Goal: Task Accomplishment & Management: Use online tool/utility

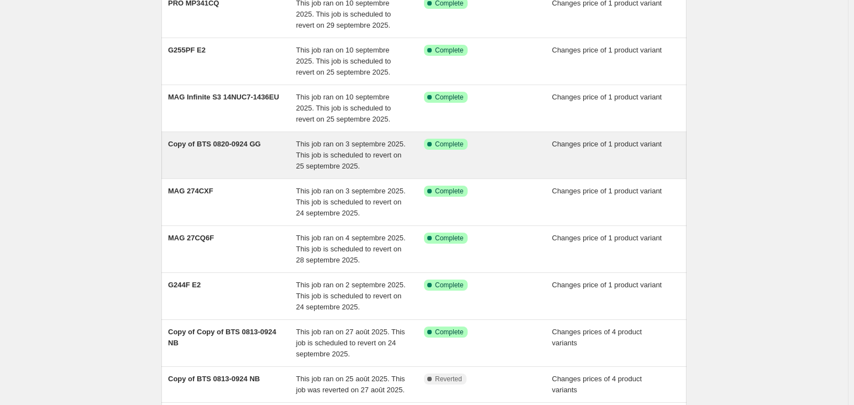
scroll to position [221, 0]
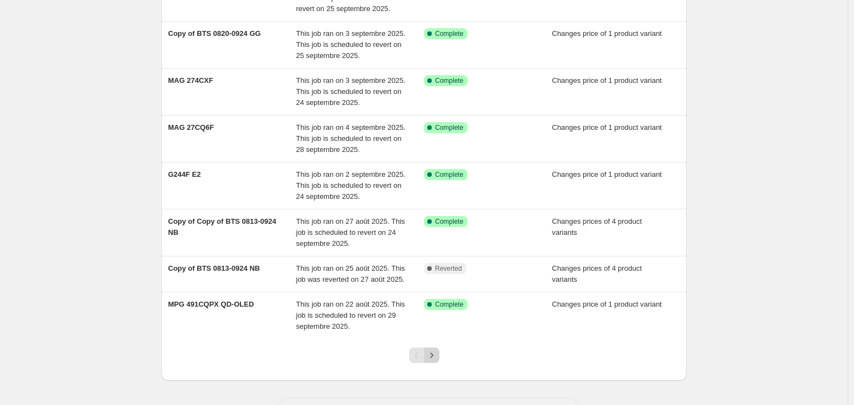
click at [431, 360] on button "Next" at bounding box center [431, 355] width 15 height 15
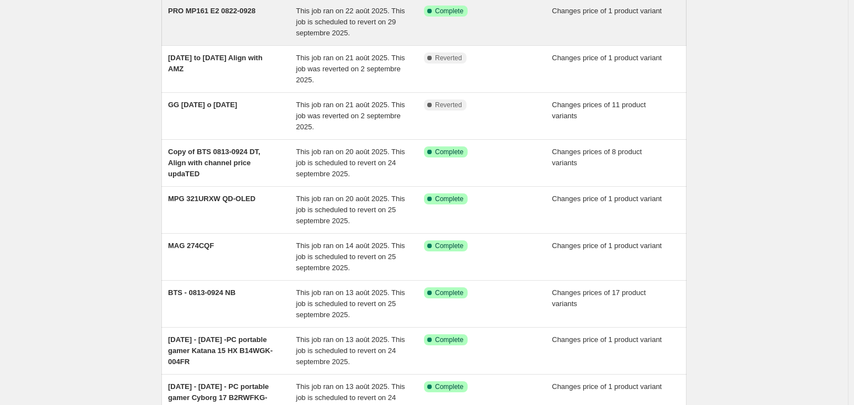
scroll to position [110, 0]
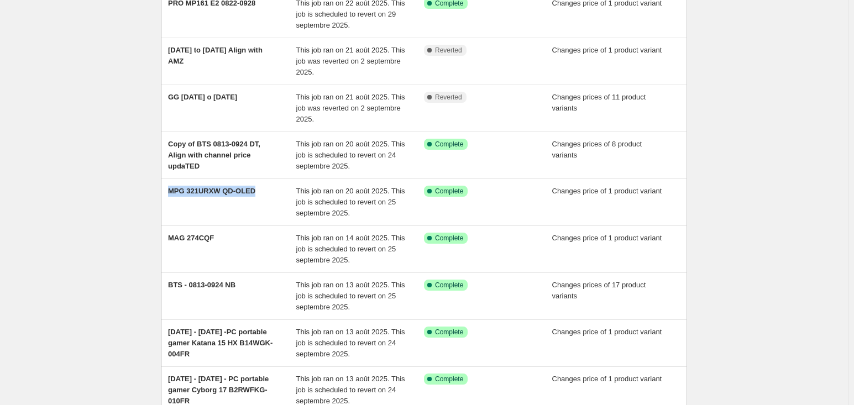
drag, startPoint x: 266, startPoint y: 192, endPoint x: 136, endPoint y: 181, distance: 131.0
click at [136, 181] on div "NA Bulk Price Editor. This page is ready NA Bulk Price Editor Add new price [ME…" at bounding box center [424, 230] width 848 height 680
copy span "MPG 321URXW QD-OLED"
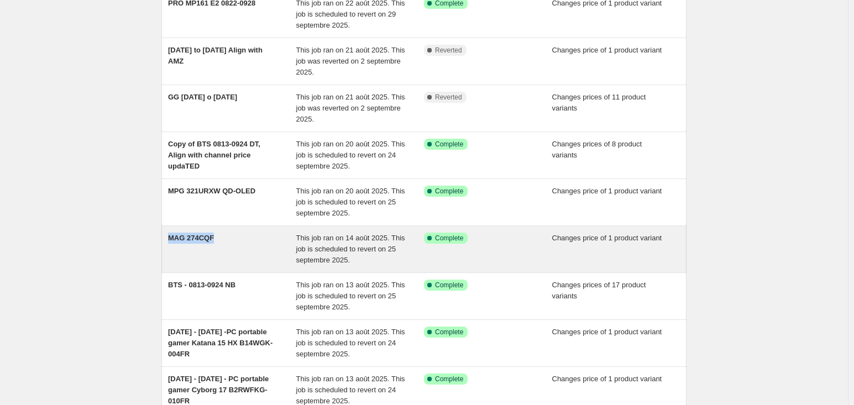
drag, startPoint x: 223, startPoint y: 240, endPoint x: 168, endPoint y: 241, distance: 54.7
click at [168, 241] on div "MAG 274CQF This job ran on 14 août 2025. This job is scheduled to revert on 25 …" at bounding box center [423, 249] width 525 height 46
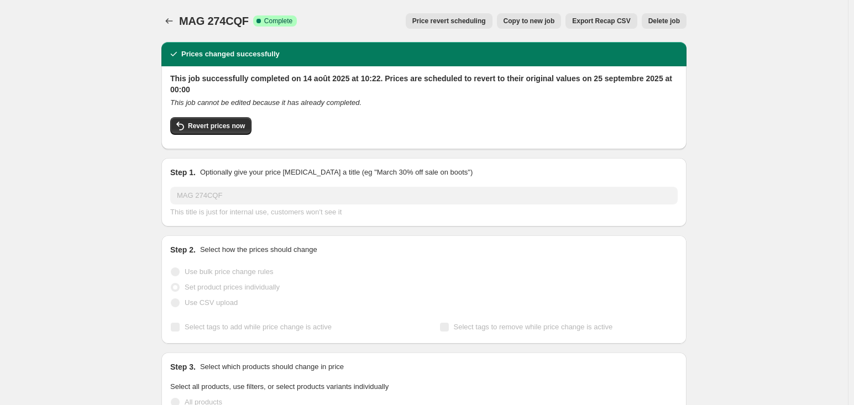
scroll to position [166, 0]
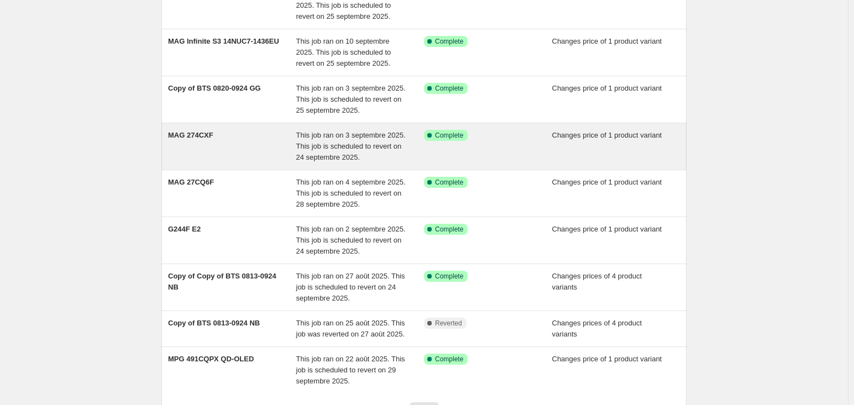
scroll to position [263, 0]
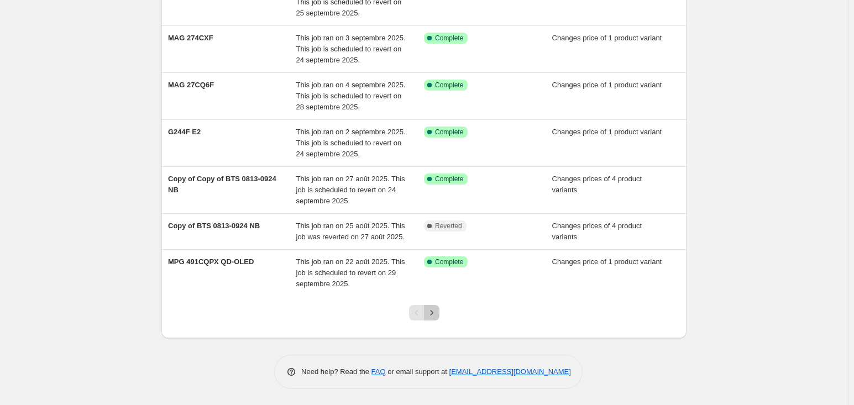
click at [439, 312] on button "Next" at bounding box center [431, 312] width 15 height 15
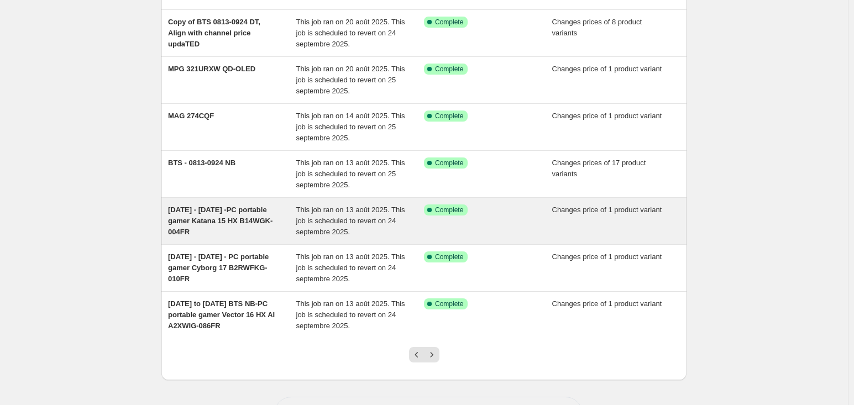
scroll to position [274, 0]
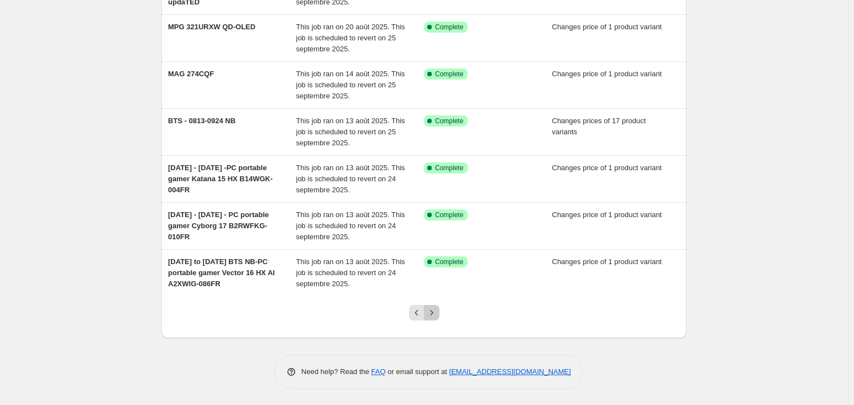
click at [433, 312] on icon "Next" at bounding box center [431, 312] width 11 height 11
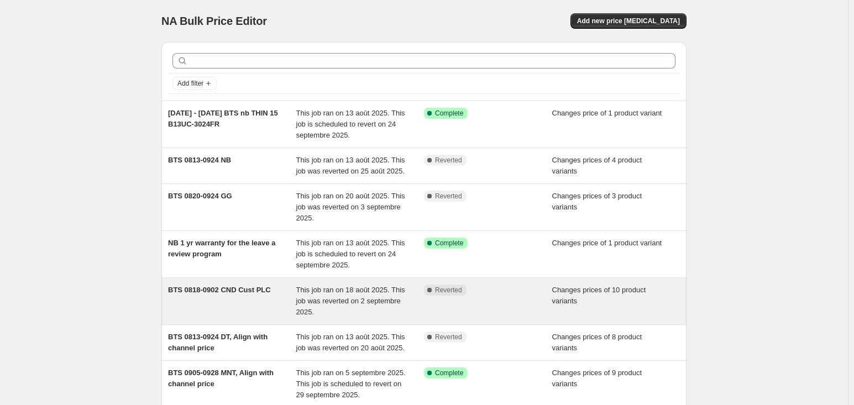
scroll to position [55, 0]
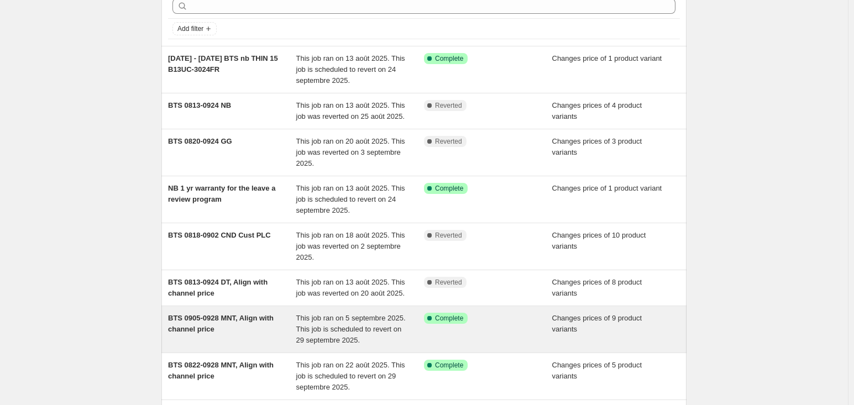
click at [369, 333] on div "This job ran on 5 septembre 2025. This job is scheduled to revert on 29 septemb…" at bounding box center [360, 329] width 128 height 33
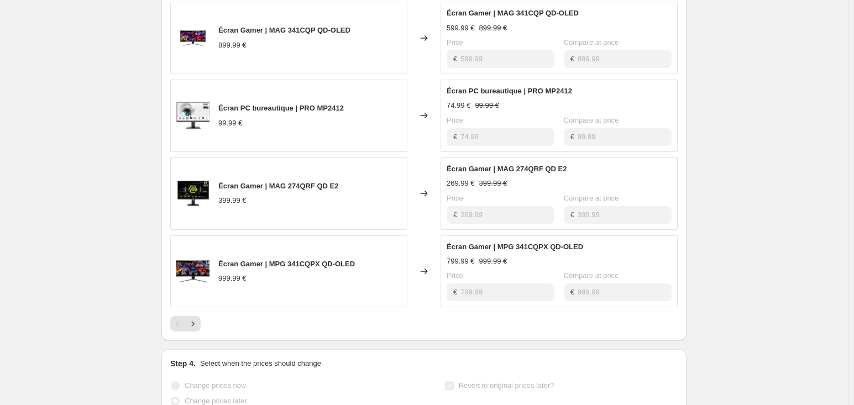
scroll to position [608, 0]
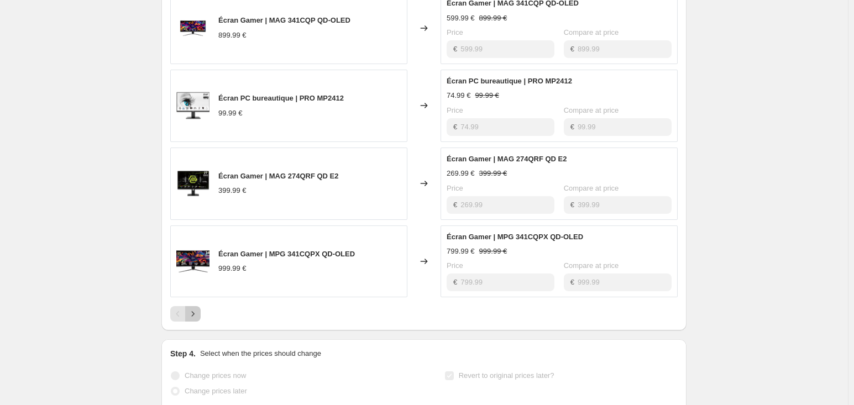
click at [198, 318] on icon "Next" at bounding box center [192, 313] width 11 height 11
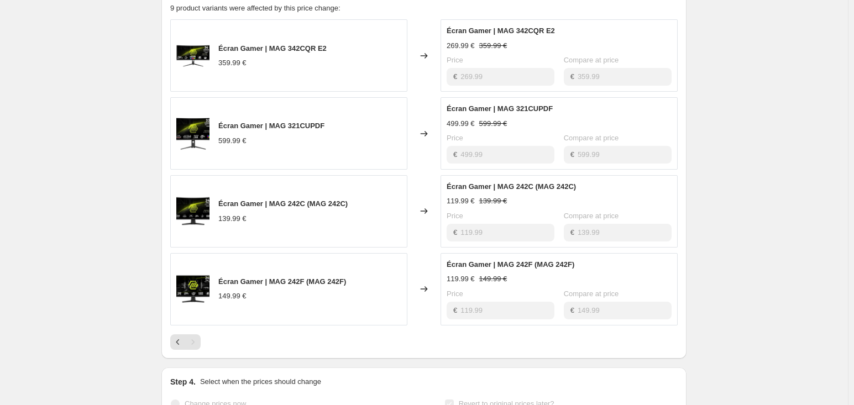
scroll to position [497, 0]
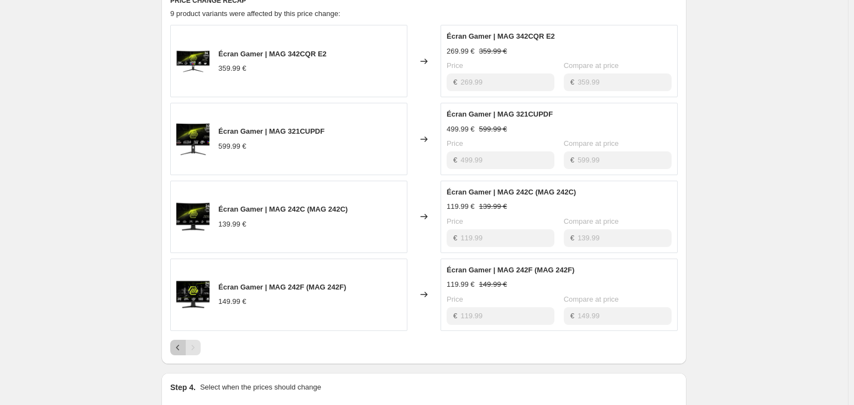
click at [175, 347] on icon "Previous" at bounding box center [177, 347] width 11 height 11
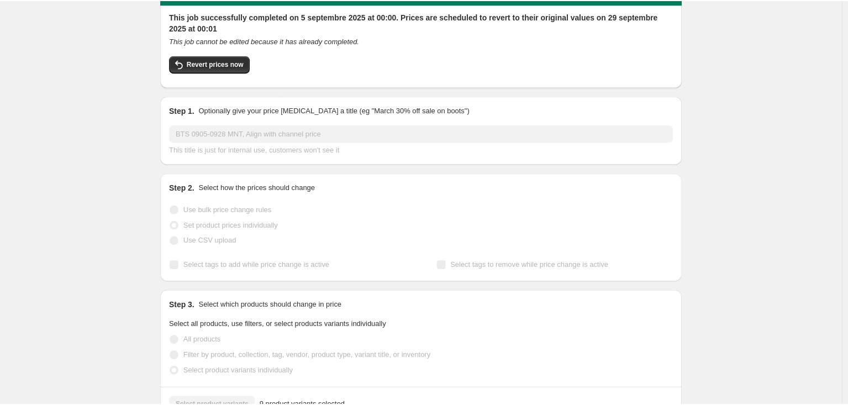
scroll to position [0, 0]
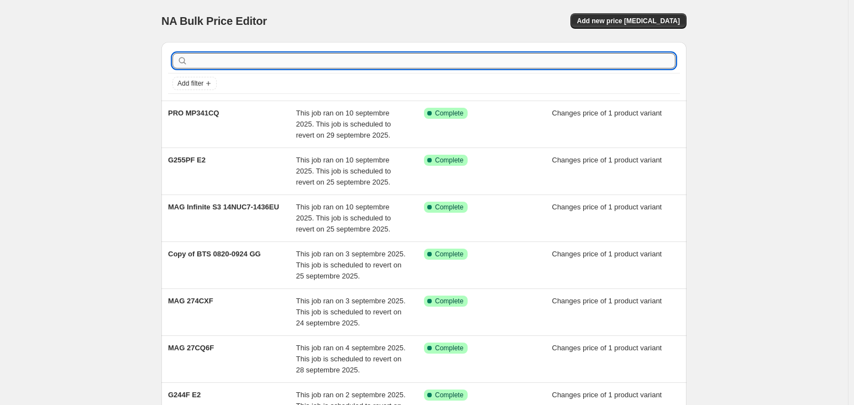
click at [292, 66] on input "text" at bounding box center [432, 60] width 485 height 15
paste input "MAG 321CUP QD-OLED"
type input "MAG 321CUP QD-OLED"
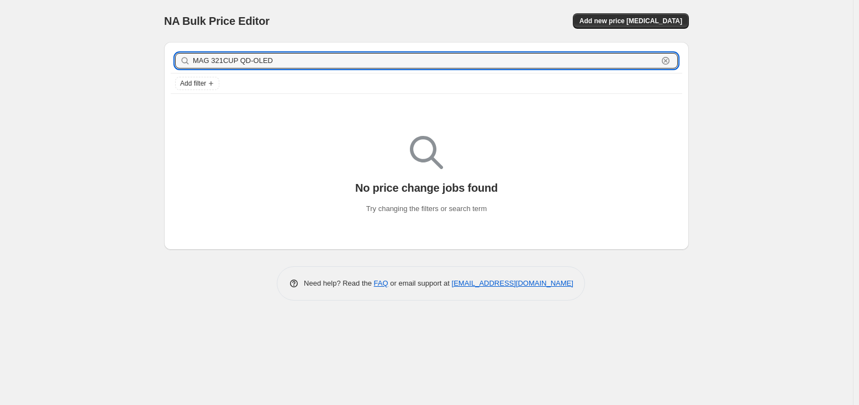
drag, startPoint x: 292, startPoint y: 66, endPoint x: 177, endPoint y: 56, distance: 114.8
click at [177, 56] on div "MAG 321CUP QD-OLED Clear" at bounding box center [426, 60] width 503 height 15
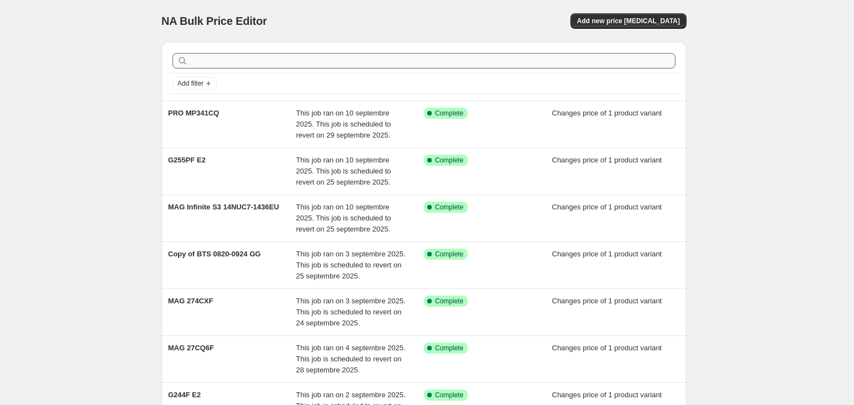
click at [444, 52] on div at bounding box center [424, 61] width 512 height 24
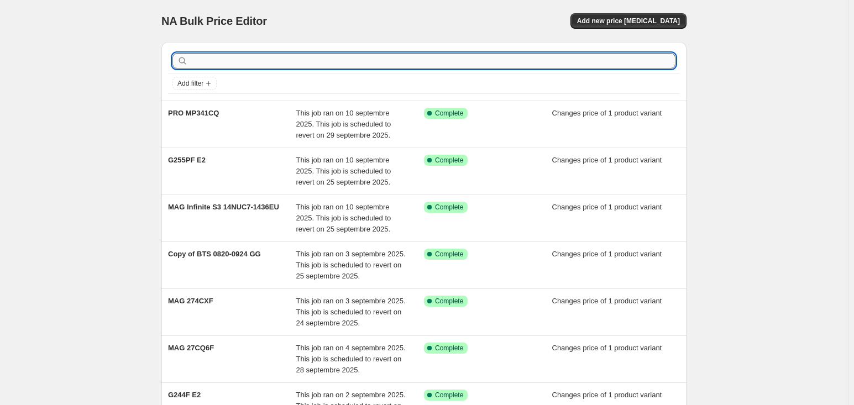
click at [444, 57] on input "text" at bounding box center [432, 60] width 485 height 15
paste input "MAG 274CXF"
type input "MAG 274CXF"
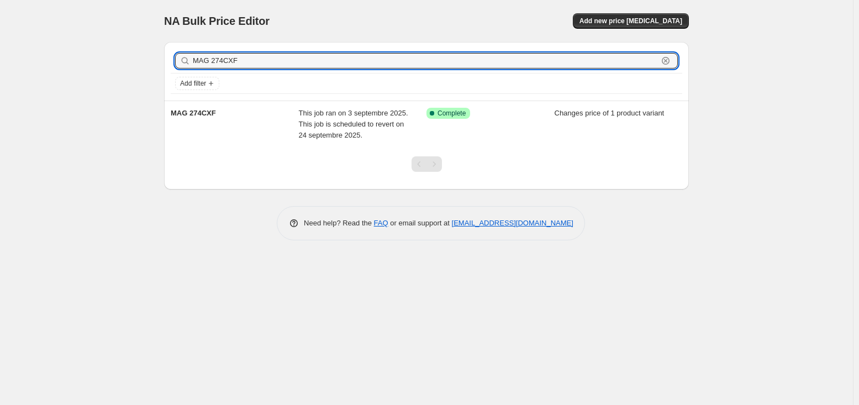
drag, startPoint x: 451, startPoint y: 62, endPoint x: 11, endPoint y: 26, distance: 442.0
click at [11, 26] on div "NA Bulk Price Editor. This page is ready NA Bulk Price Editor Add new price [ME…" at bounding box center [426, 202] width 853 height 405
